Goal: Obtain resource: Download file/media

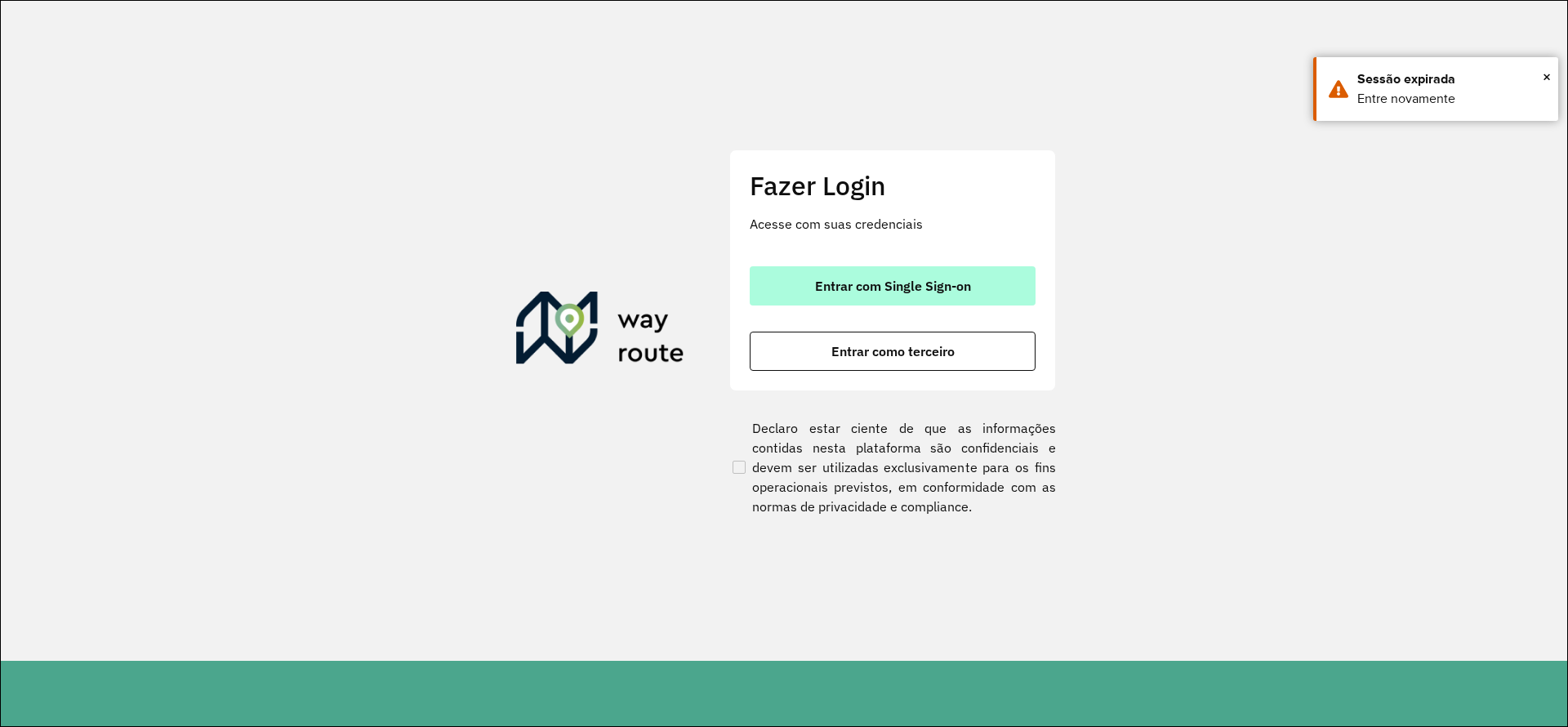
click at [919, 279] on span "Entrar com Single Sign-on" at bounding box center [893, 286] width 156 height 13
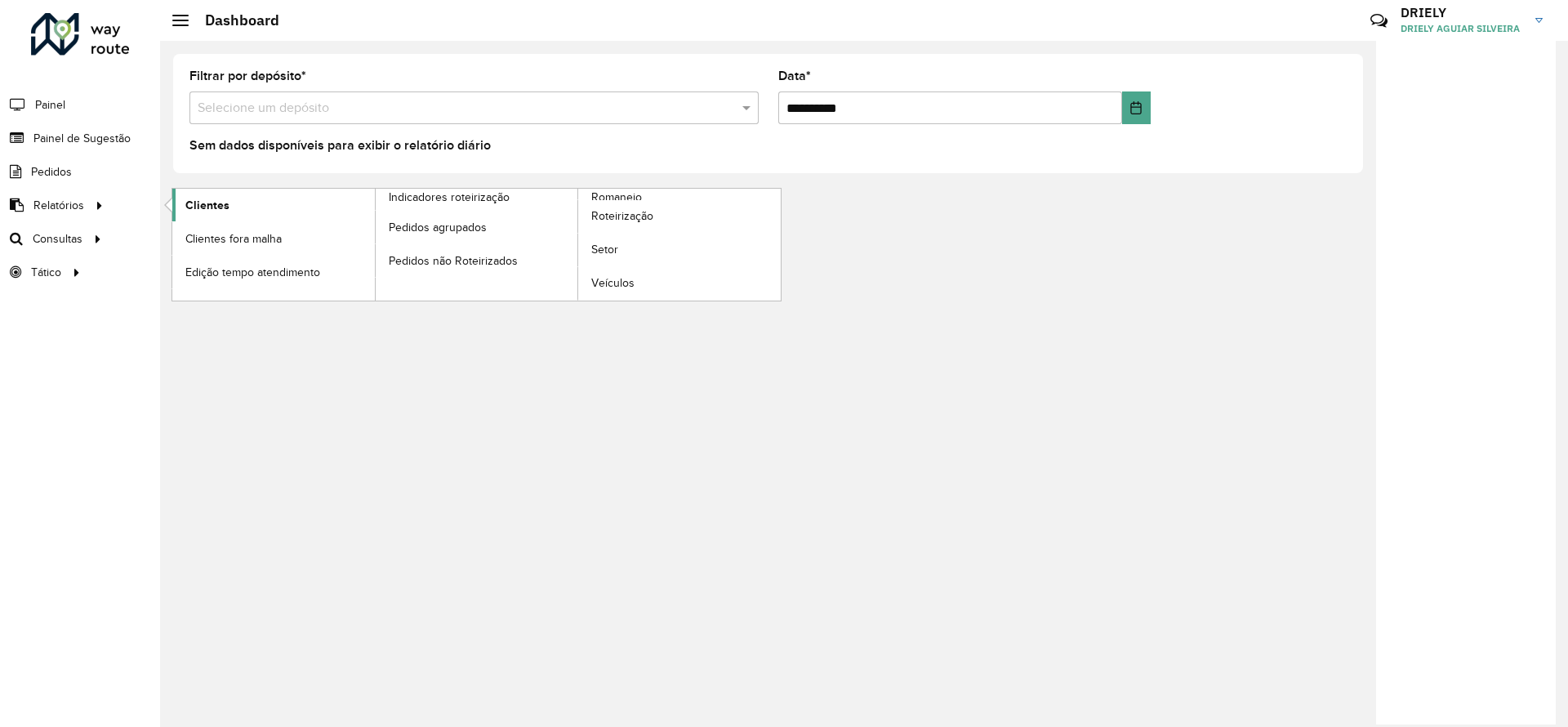
click at [224, 200] on span "Clientes" at bounding box center [207, 205] width 44 height 17
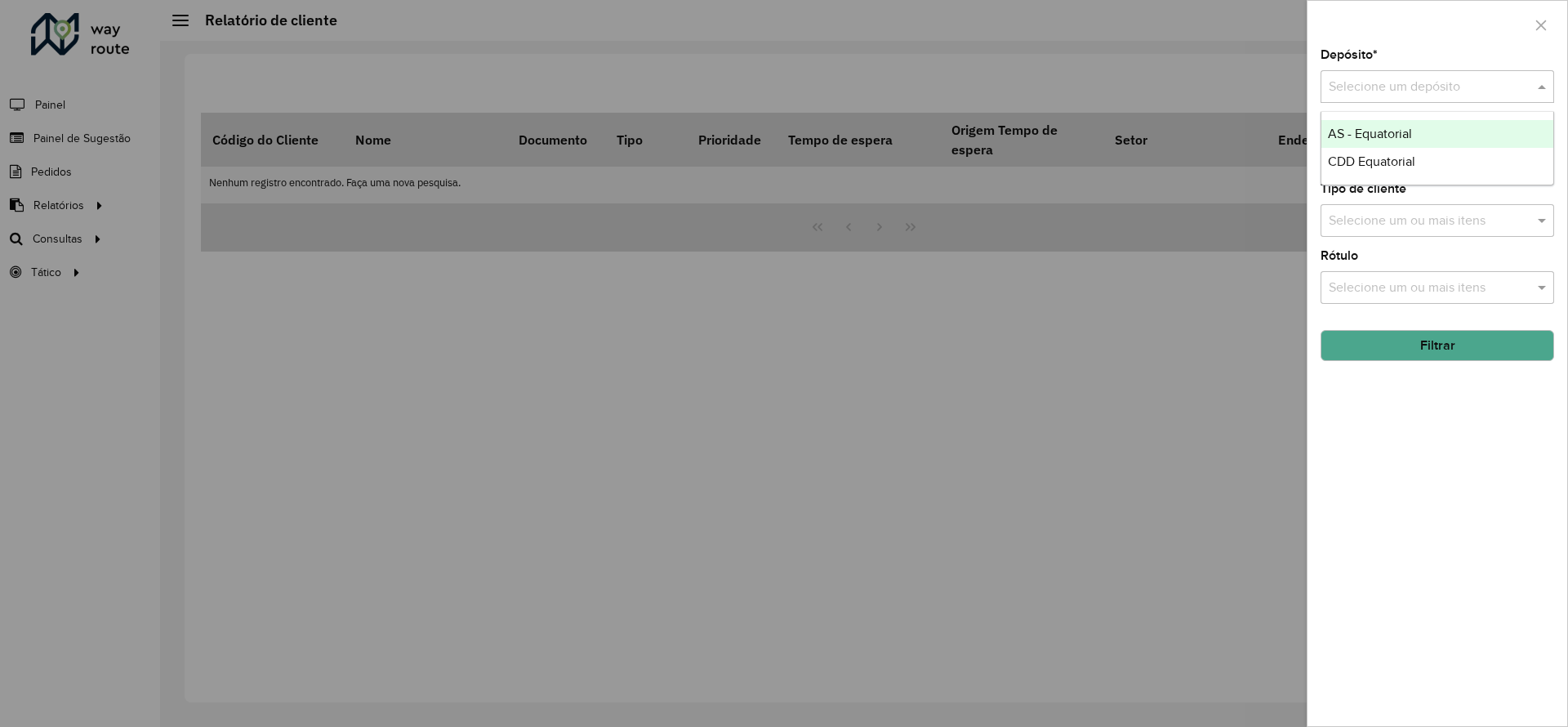
click at [1370, 74] on div "Selecione um depósito" at bounding box center [1437, 86] width 234 height 32
click at [1381, 167] on span "CDD Equatorial" at bounding box center [1371, 161] width 87 height 14
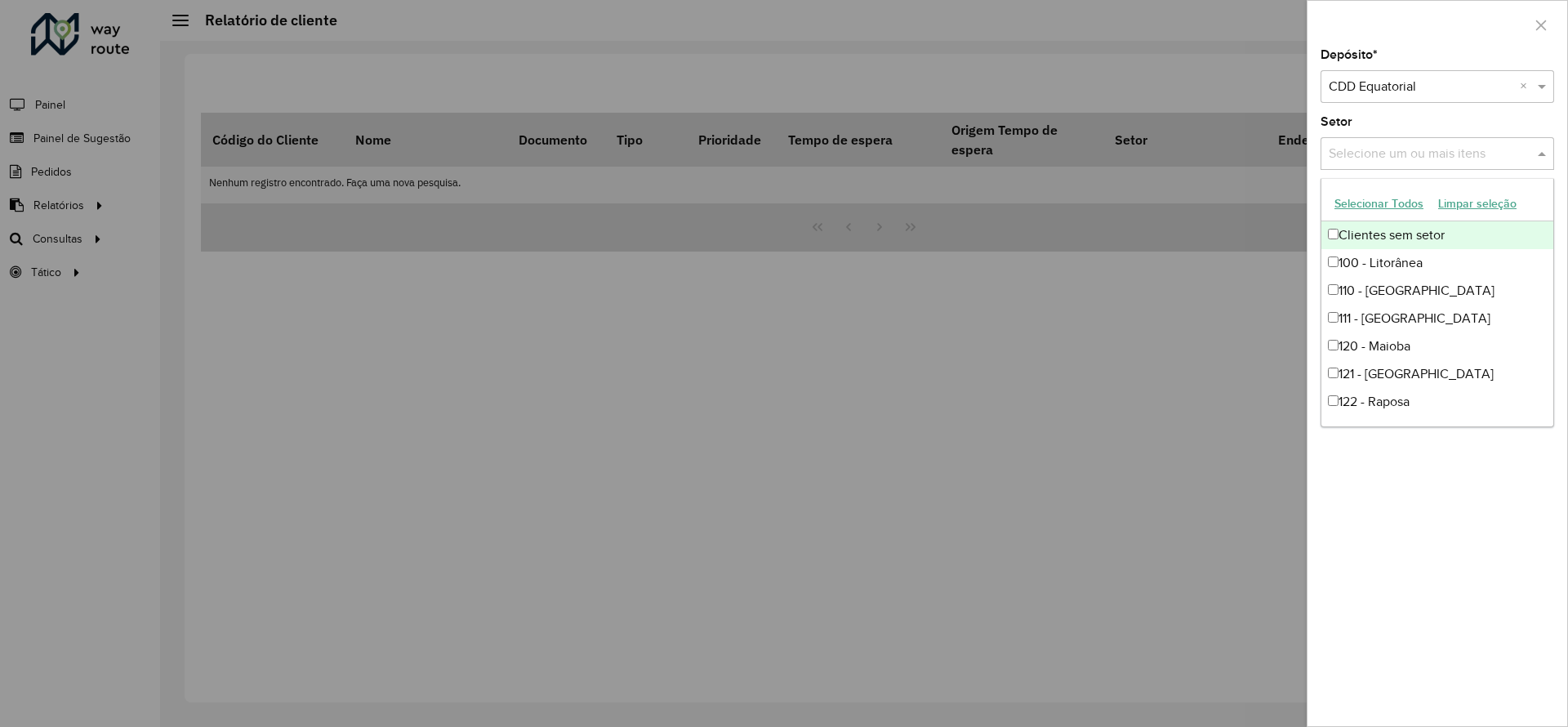
click at [1363, 157] on input "text" at bounding box center [1428, 155] width 209 height 20
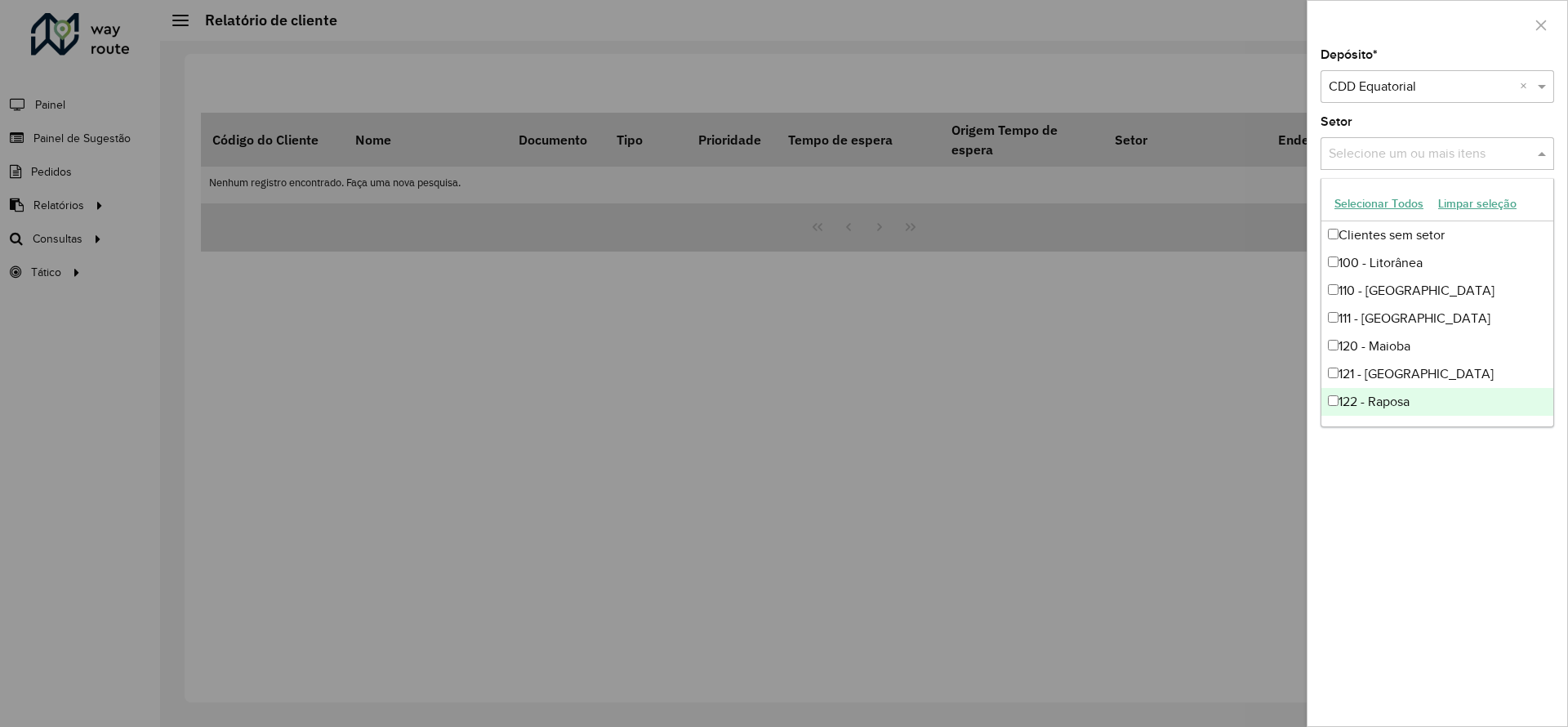
click at [1410, 474] on div "Depósito * Selecione um depósito × CDD Equatorial × Setor Selecione um ou mais …" at bounding box center [1437, 388] width 259 height 677
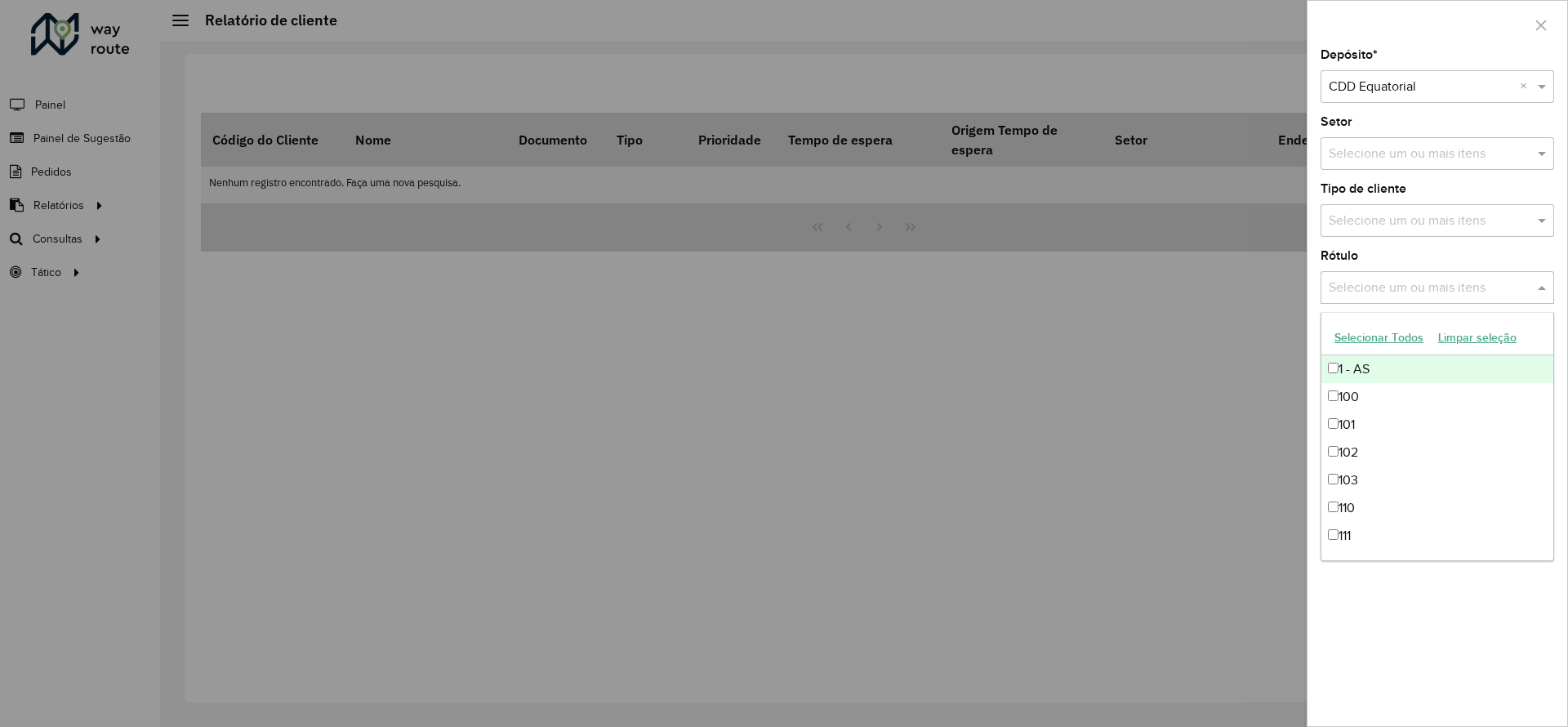
click at [1374, 294] on input "text" at bounding box center [1428, 289] width 209 height 20
click at [1383, 575] on div "Depósito * Selecione um depósito × CDD Equatorial × Setor Selecione um ou mais …" at bounding box center [1437, 388] width 259 height 677
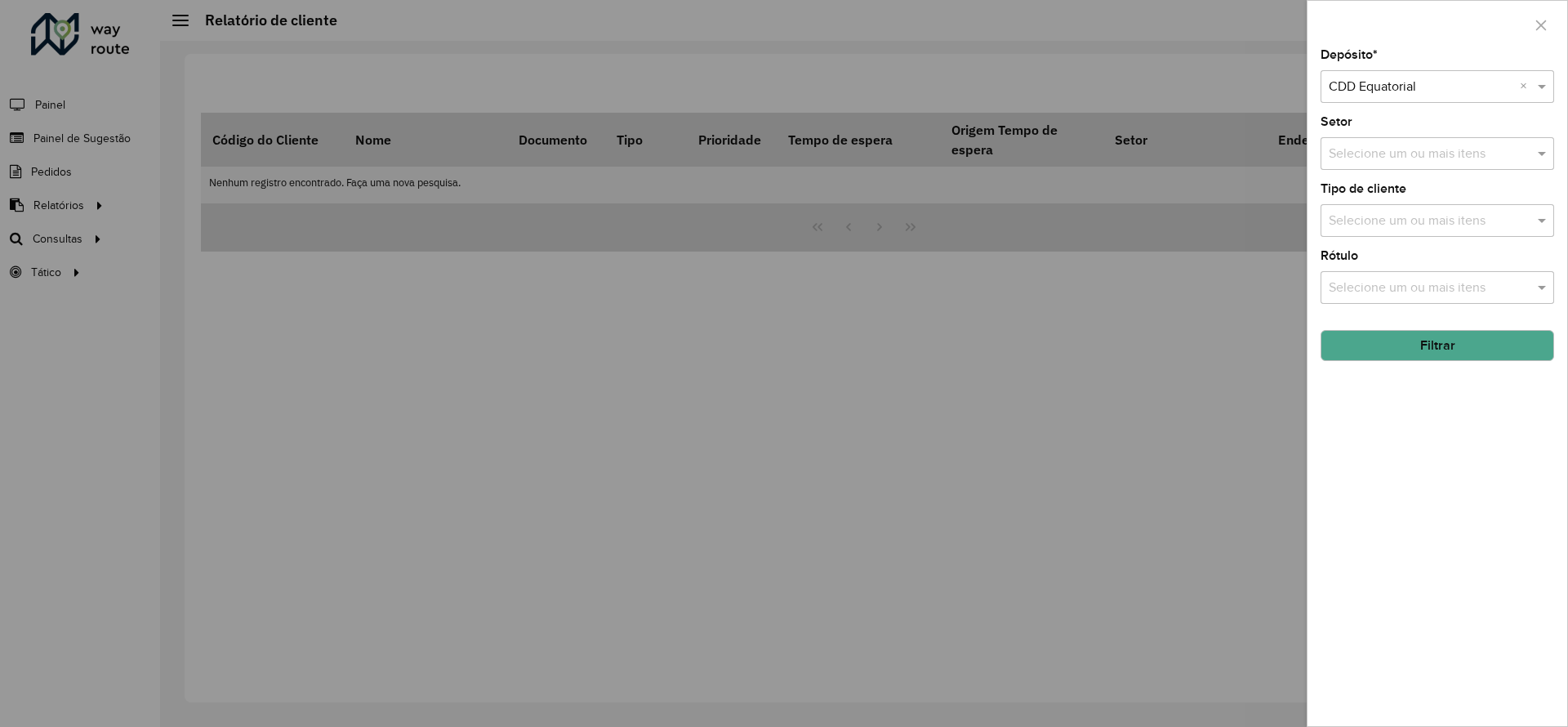
click at [1403, 339] on button "Filtrar" at bounding box center [1437, 345] width 234 height 31
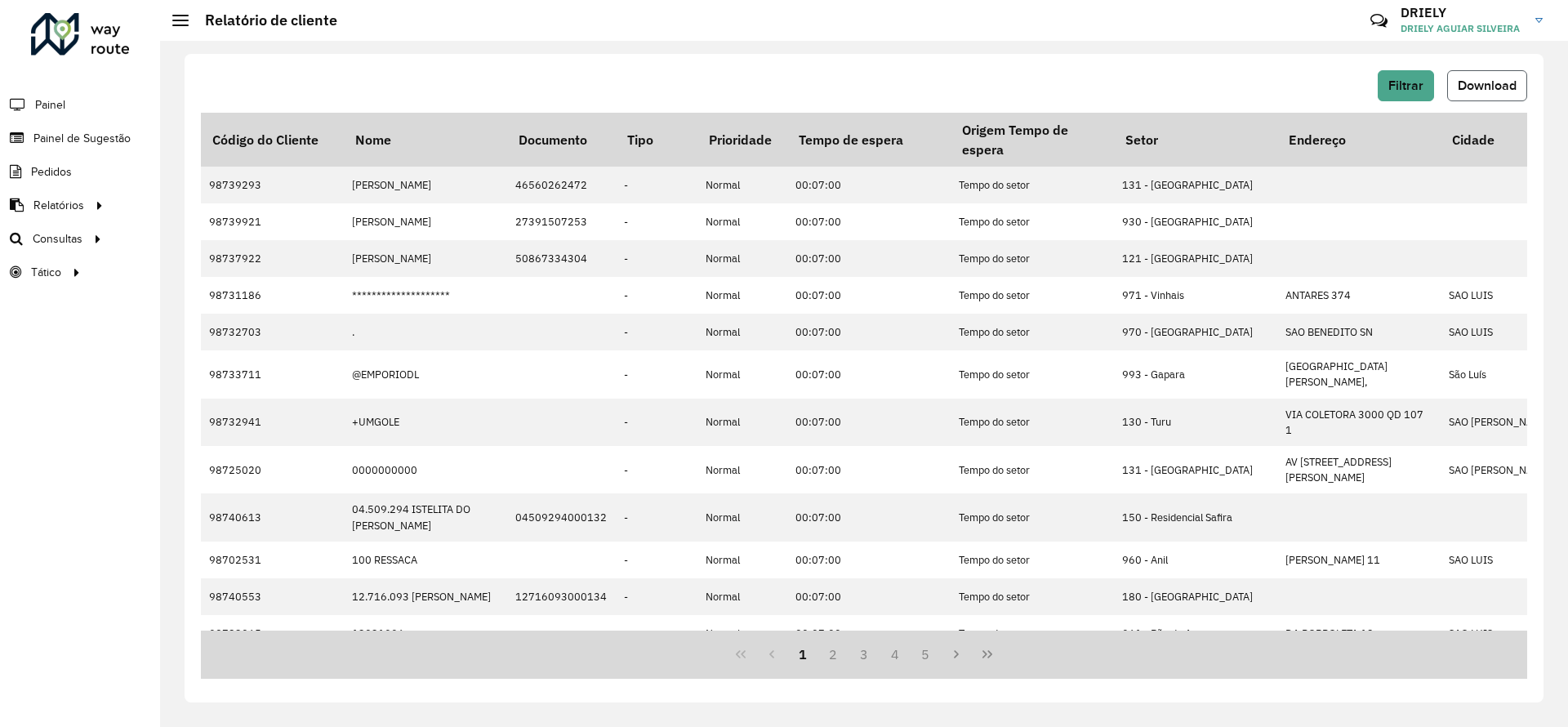
click at [1488, 76] on button "Download" at bounding box center [1487, 85] width 80 height 31
